Goal: Transaction & Acquisition: Book appointment/travel/reservation

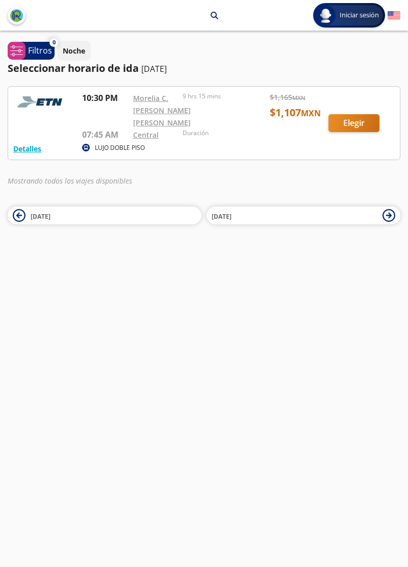
click at [28, 160] on div at bounding box center [204, 123] width 392 height 73
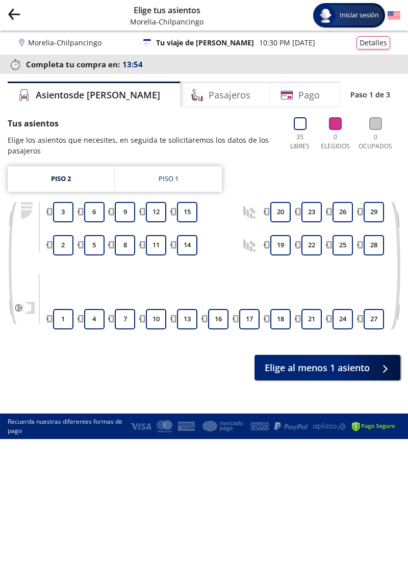
scroll to position [7, 0]
click at [193, 207] on button "15" at bounding box center [187, 212] width 20 height 20
click at [191, 240] on button "14" at bounding box center [187, 245] width 20 height 20
click at [395, 467] on div "Group 9 Created with Sketch. Elige tus asientos Morelia - Chilpancingo Iniciar …" at bounding box center [204, 283] width 408 height 567
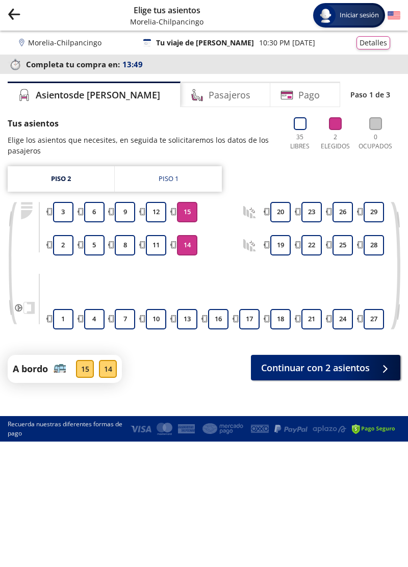
click at [190, 209] on button "15" at bounding box center [187, 212] width 20 height 20
click at [190, 245] on button "14" at bounding box center [187, 245] width 20 height 20
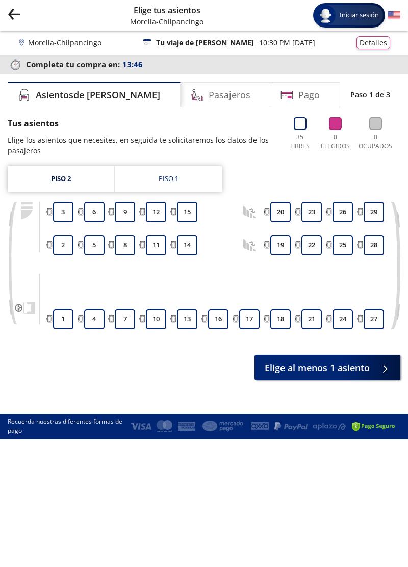
click at [16, 14] on button "Group 9 Created with Sketch." at bounding box center [14, 16] width 13 height 16
